Goal: Find specific page/section: Find specific page/section

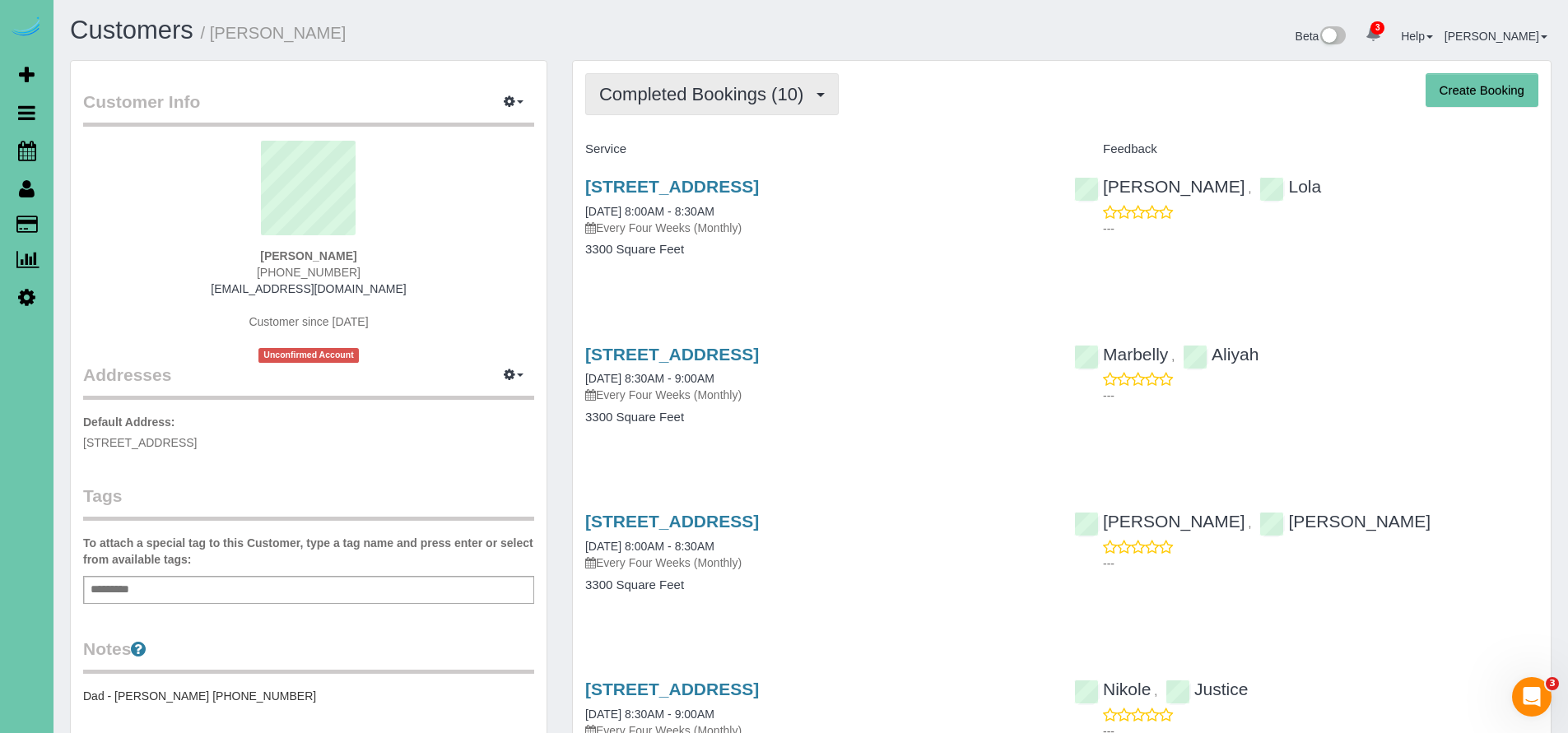
click at [672, 97] on span "Completed Bookings (10)" at bounding box center [705, 94] width 213 height 21
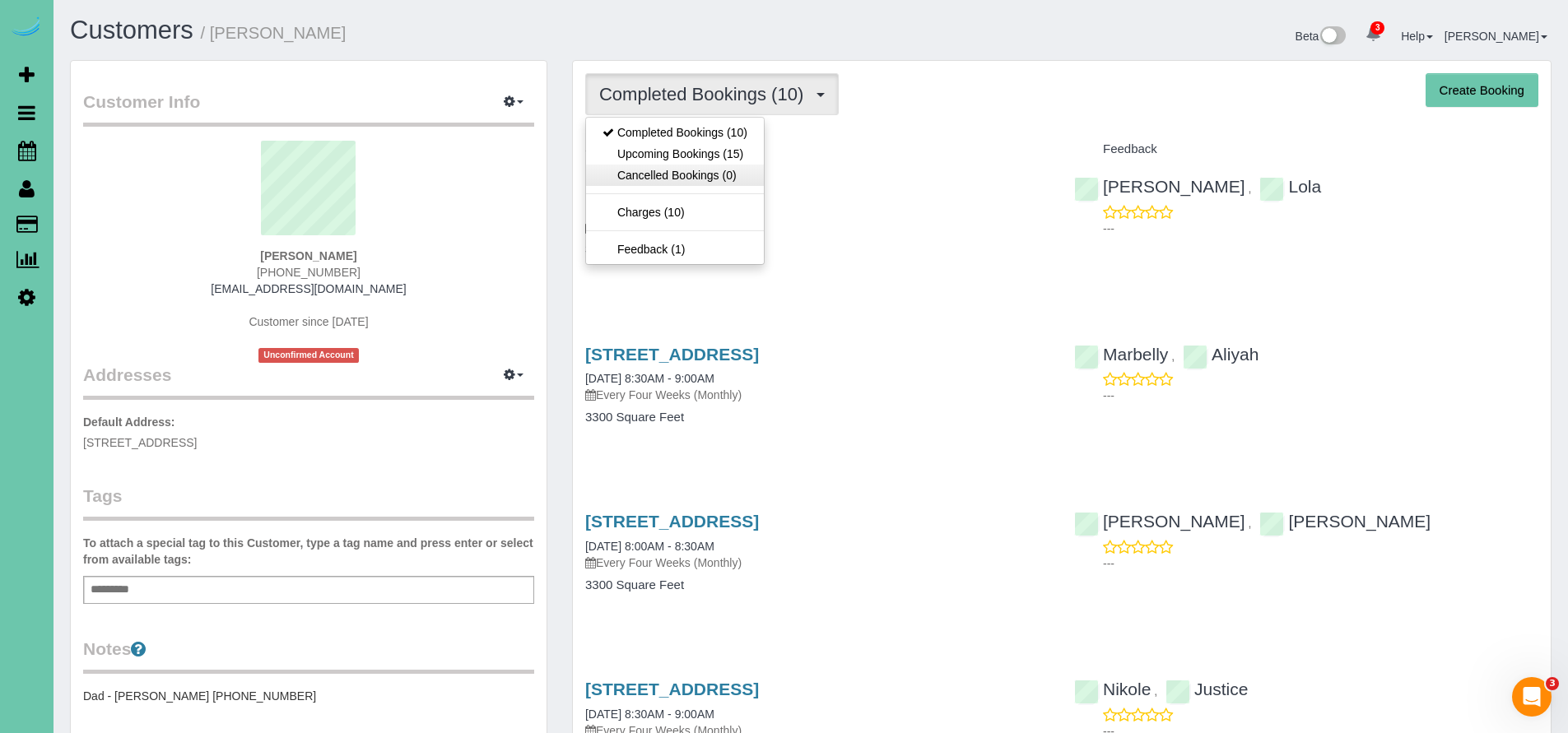
click at [677, 164] on link "Cancelled Bookings (0)" at bounding box center [674, 174] width 178 height 21
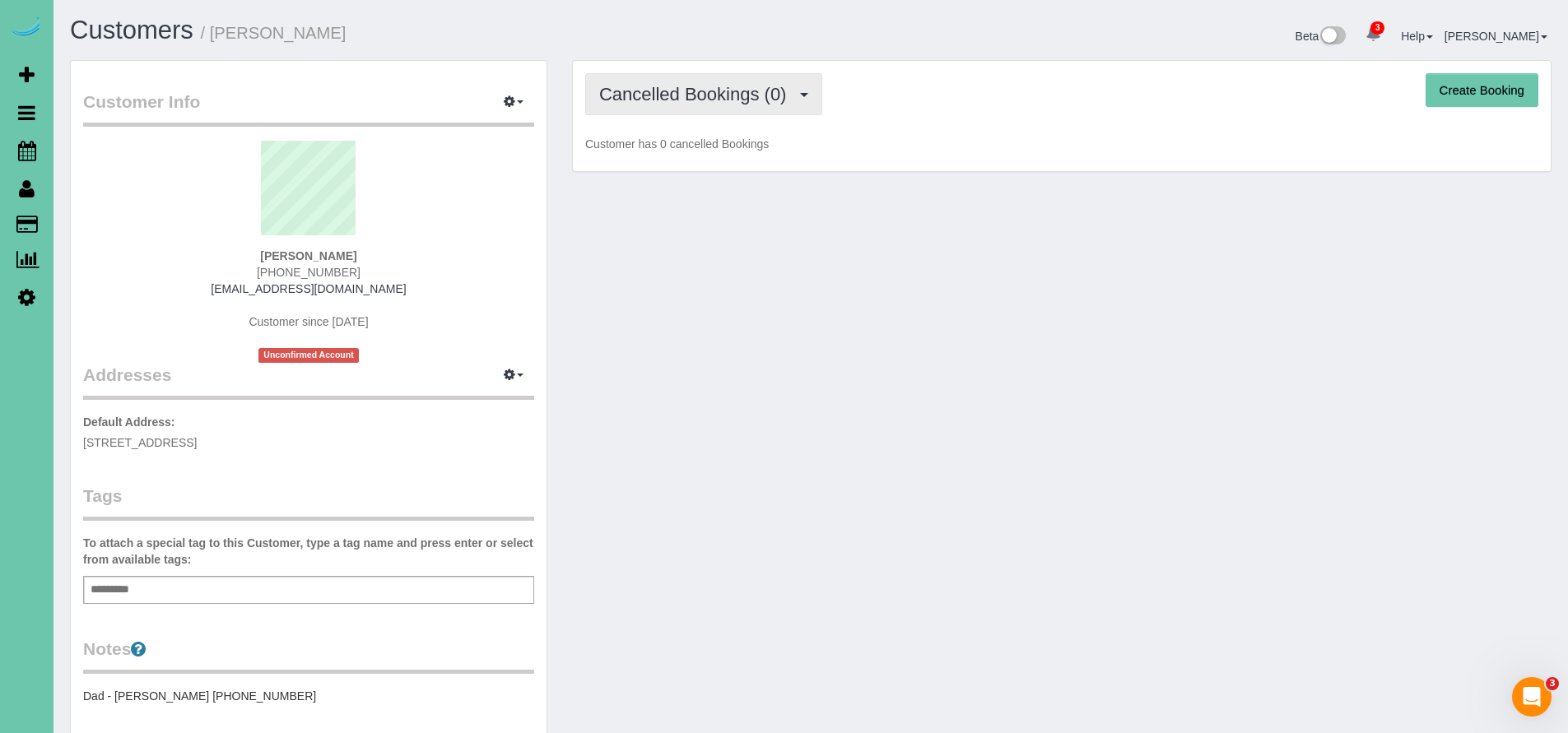
click at [676, 103] on span "Cancelled Bookings (0)" at bounding box center [697, 94] width 195 height 21
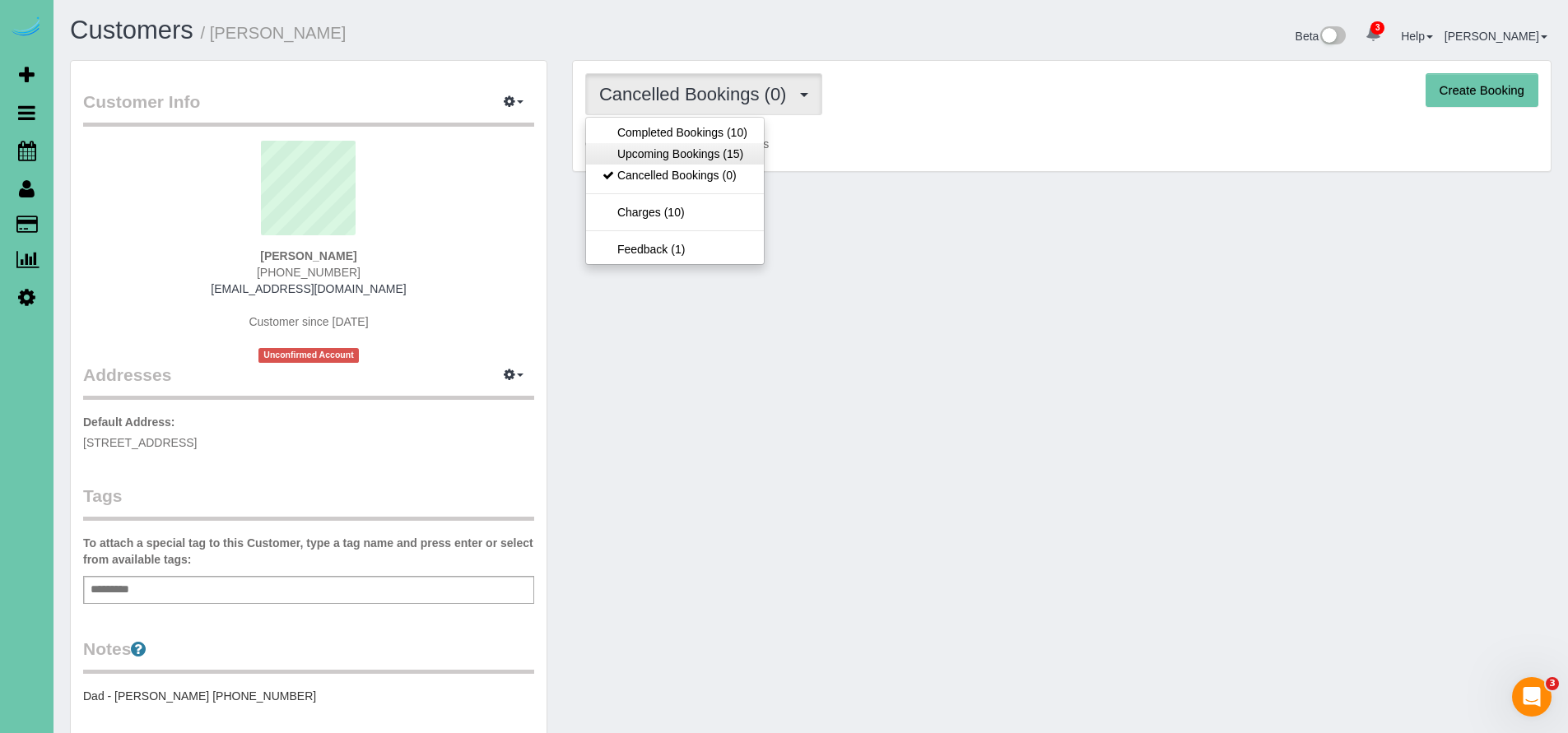
click at [676, 155] on link "Upcoming Bookings (15)" at bounding box center [674, 153] width 178 height 21
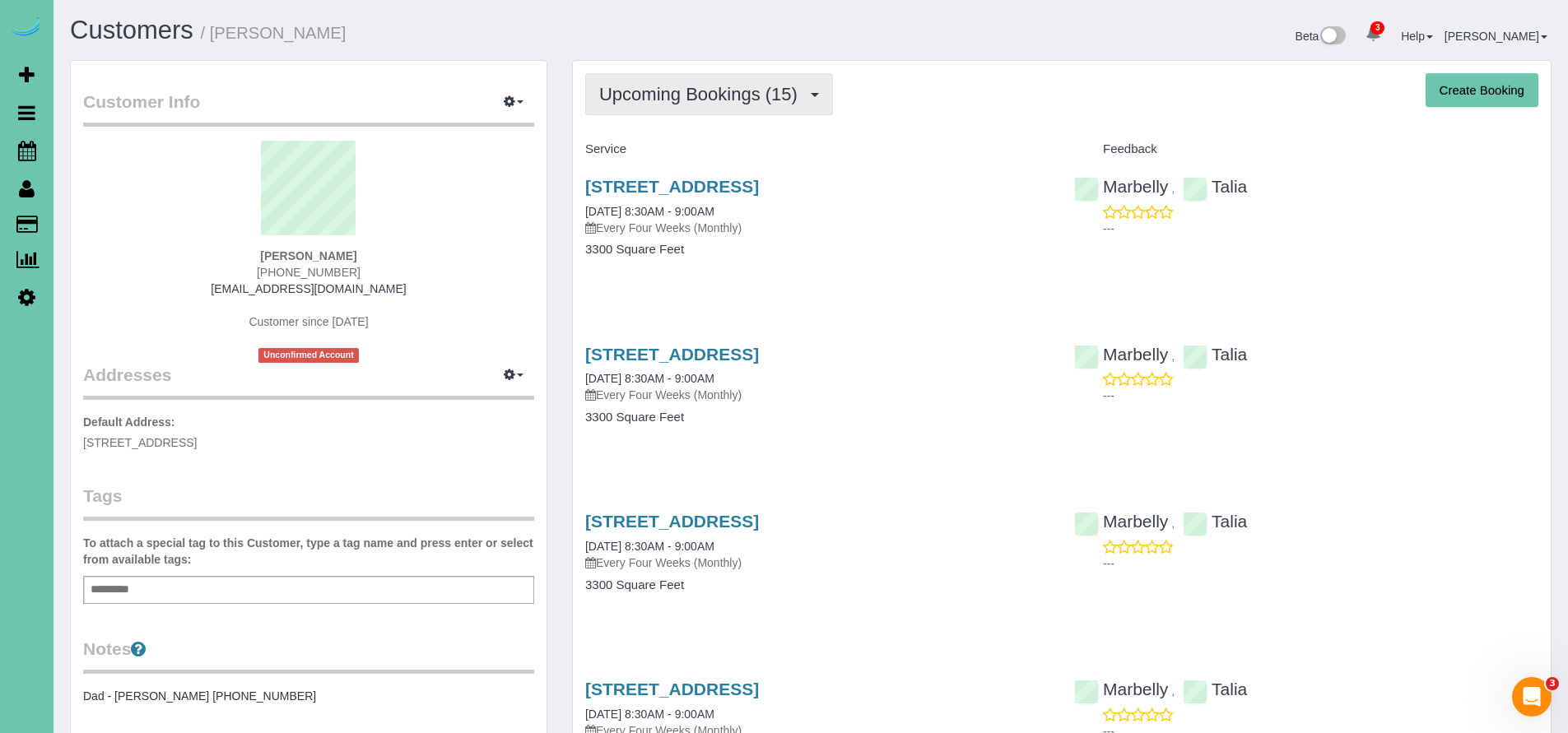
click at [677, 113] on button "Upcoming Bookings (15)" at bounding box center [709, 94] width 248 height 42
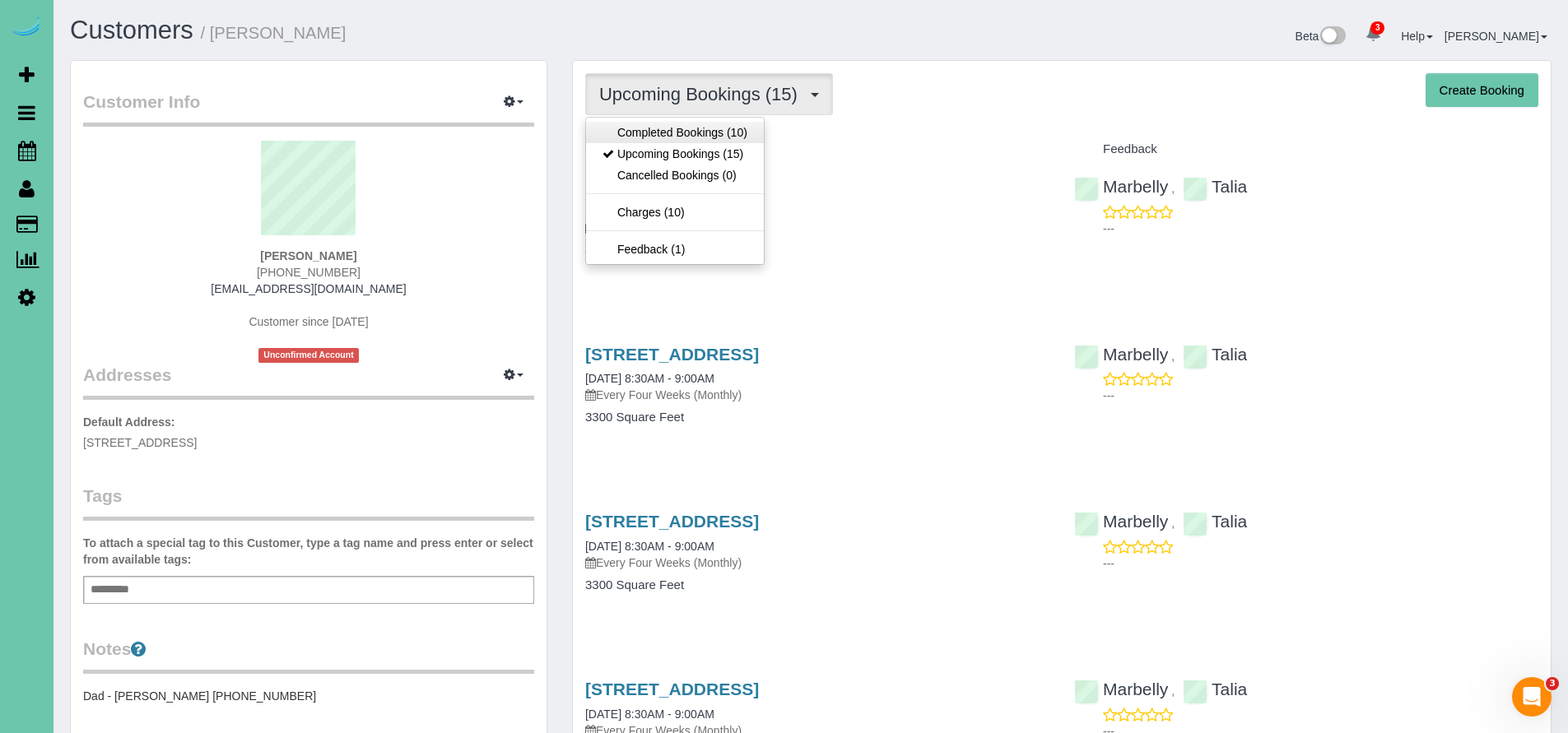
click at [678, 129] on link "Completed Bookings (10)" at bounding box center [674, 132] width 178 height 21
